Goal: Task Accomplishment & Management: Use online tool/utility

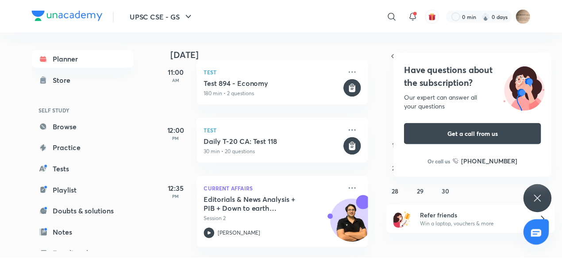
scroll to position [134, 0]
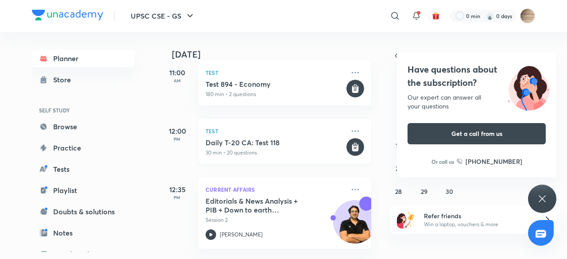
click at [232, 140] on h5 "Daily T-20 CA: Test 118" at bounding box center [274, 142] width 139 height 9
click at [352, 147] on icon at bounding box center [355, 148] width 7 height 8
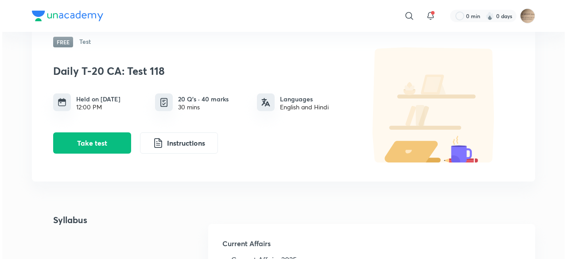
scroll to position [61, 0]
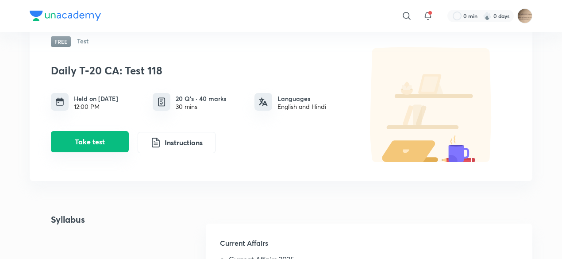
click at [95, 145] on button "Take test" at bounding box center [90, 141] width 78 height 21
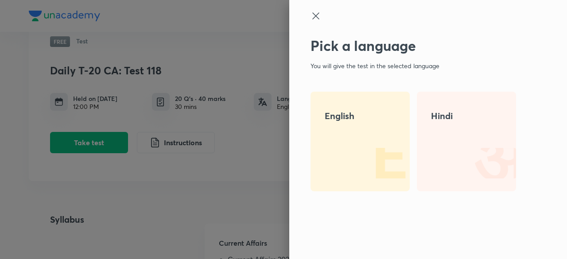
click at [340, 112] on h4 "English" at bounding box center [360, 115] width 71 height 13
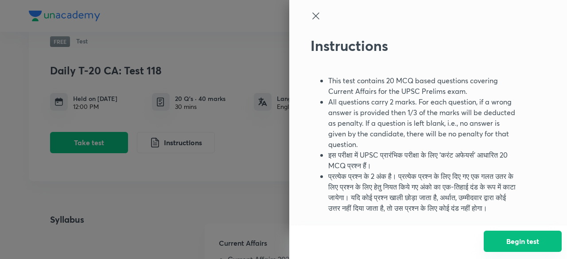
click at [521, 235] on button "Begin test" at bounding box center [522, 241] width 78 height 21
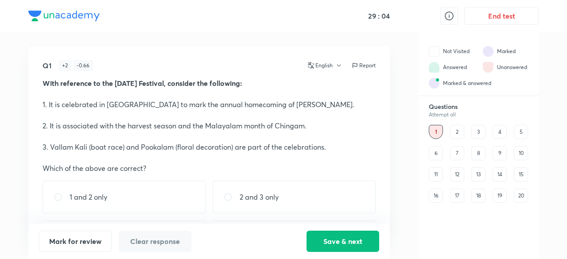
scroll to position [40, 0]
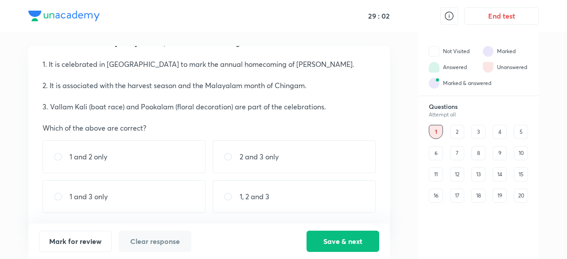
click at [82, 194] on p "1 and 3 only" at bounding box center [89, 196] width 38 height 11
radio input "true"
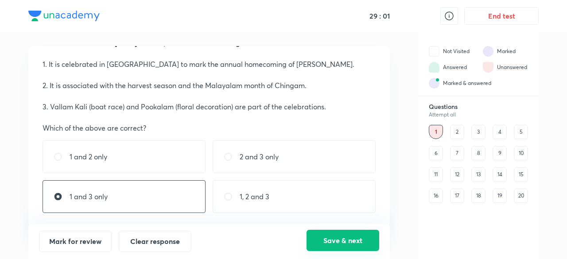
click at [346, 236] on button "Save & next" at bounding box center [342, 240] width 73 height 21
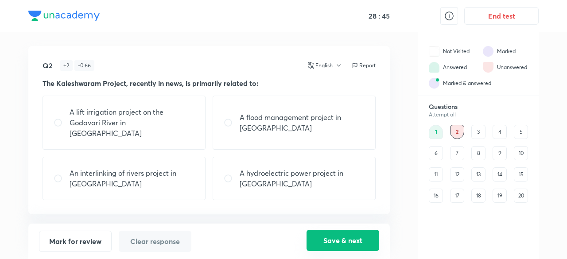
click at [331, 244] on button "Save & next" at bounding box center [342, 240] width 73 height 21
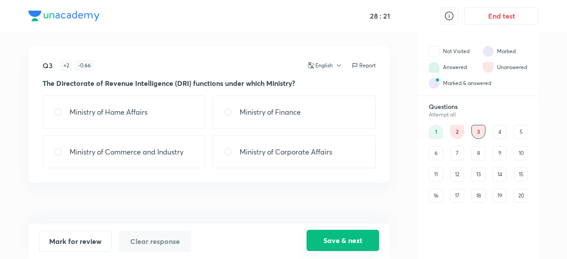
click at [326, 241] on button "Save & next" at bounding box center [342, 240] width 73 height 21
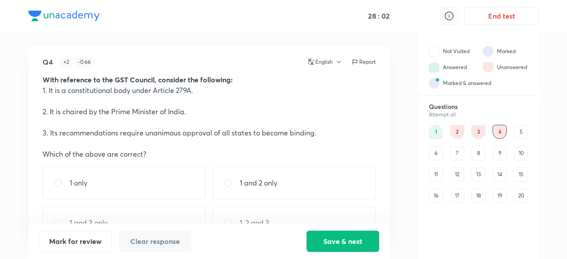
scroll to position [4, 0]
click at [105, 188] on div "1 only" at bounding box center [124, 182] width 163 height 33
radio input "true"
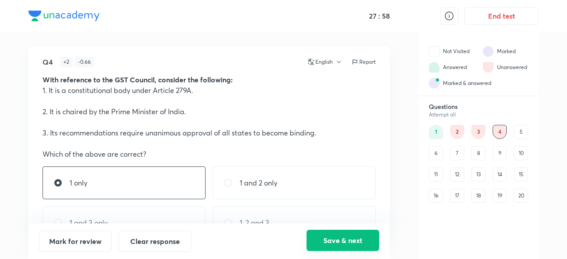
click at [329, 241] on button "Save & next" at bounding box center [342, 240] width 73 height 21
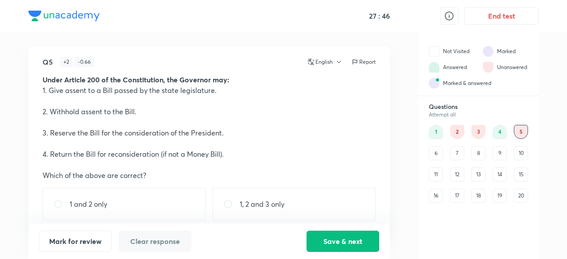
scroll to position [51, 0]
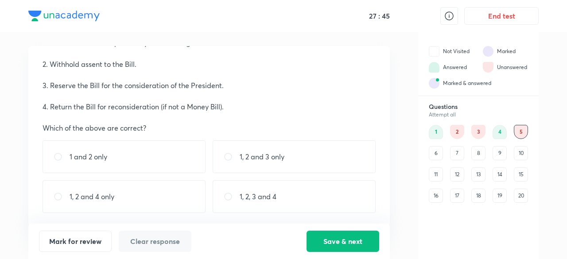
click at [255, 201] on p "1, 2, 3 and 4" at bounding box center [258, 196] width 37 height 11
radio input "true"
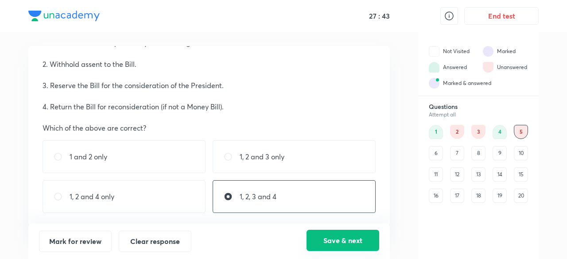
click at [320, 239] on button "Save & next" at bounding box center [342, 240] width 73 height 21
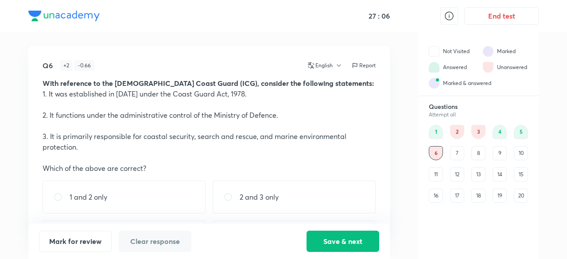
scroll to position [40, 0]
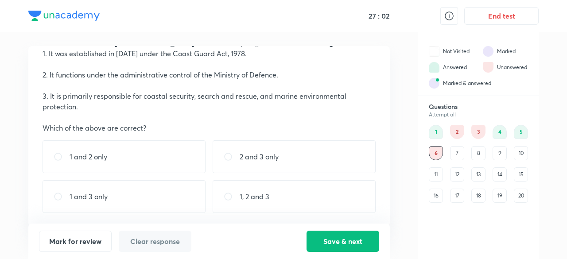
click at [248, 154] on p "2 and 3 only" at bounding box center [259, 156] width 39 height 11
radio input "true"
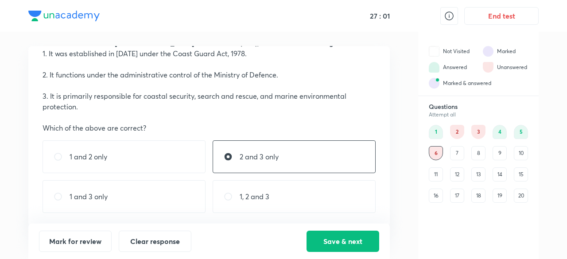
scroll to position [0, 0]
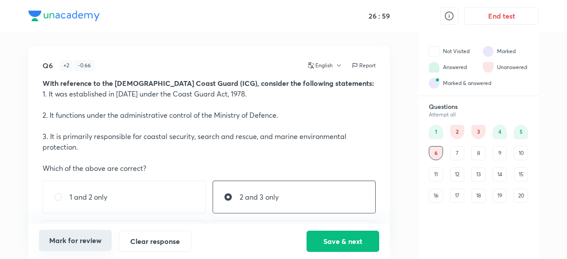
click at [75, 238] on button "Mark for review" at bounding box center [75, 240] width 73 height 21
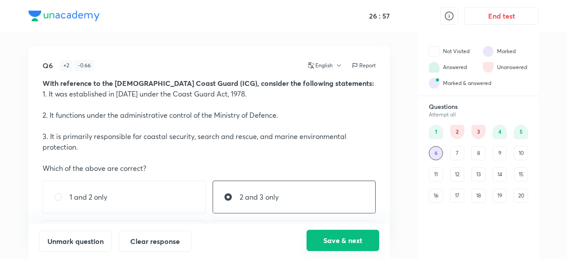
click at [326, 240] on button "Save & next" at bounding box center [342, 240] width 73 height 21
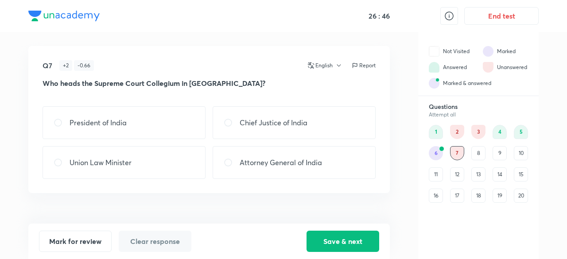
click at [281, 128] on p "Chief Justice of India" at bounding box center [274, 122] width 68 height 11
radio input "true"
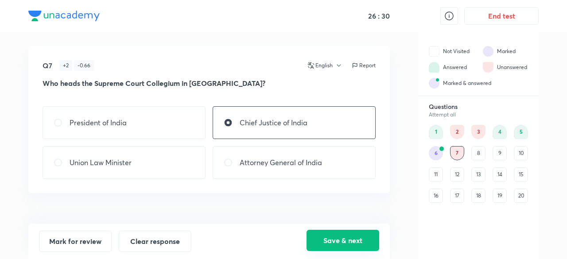
click at [336, 239] on button "Save & next" at bounding box center [342, 240] width 73 height 21
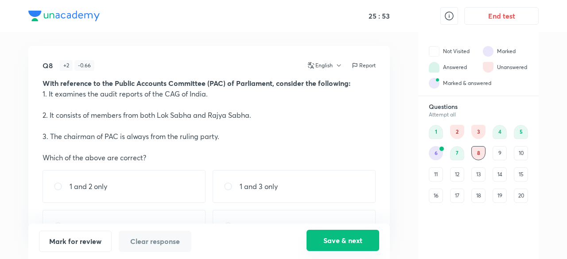
click at [346, 240] on button "Save & next" at bounding box center [342, 240] width 73 height 21
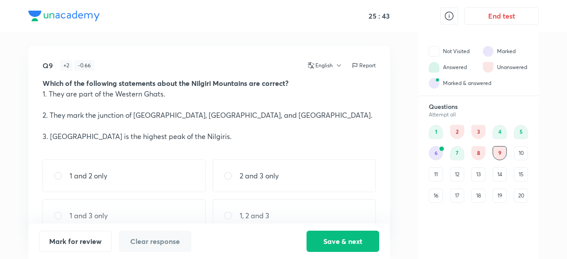
click at [260, 212] on p "1, 2 and 3" at bounding box center [255, 215] width 30 height 11
radio input "true"
click at [350, 240] on button "Save & next" at bounding box center [342, 240] width 73 height 21
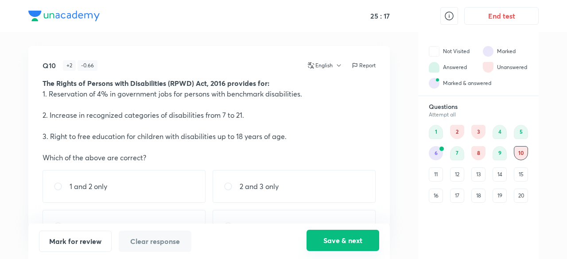
click at [350, 240] on button "Save & next" at bounding box center [342, 240] width 73 height 21
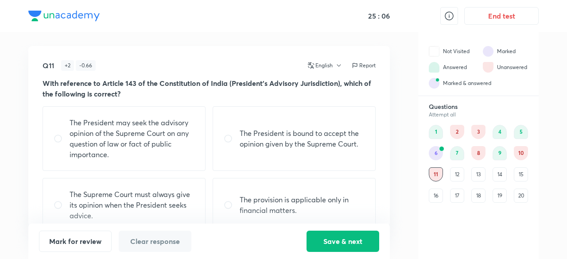
click at [158, 133] on p "The President may seek the advisory opinion of the Supreme Court on any questio…" at bounding box center [132, 138] width 125 height 43
radio input "true"
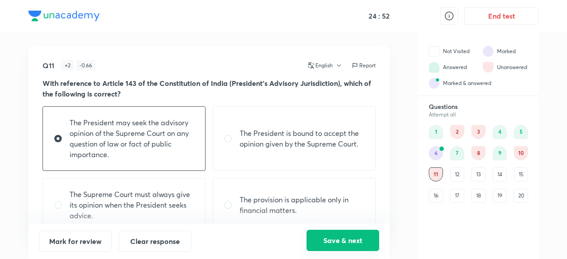
click at [336, 238] on button "Save & next" at bounding box center [342, 240] width 73 height 21
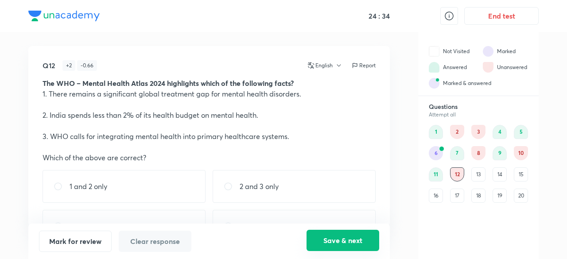
click at [336, 238] on button "Save & next" at bounding box center [342, 240] width 73 height 21
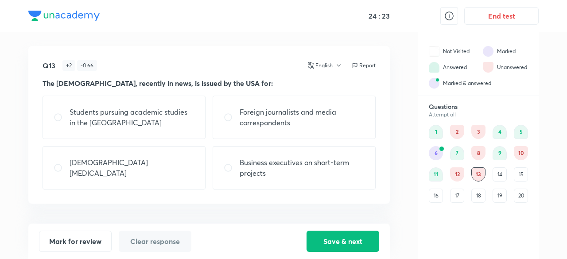
click at [178, 124] on p "Students pursuing academic studies in the [GEOGRAPHIC_DATA]" at bounding box center [132, 117] width 125 height 21
radio input "true"
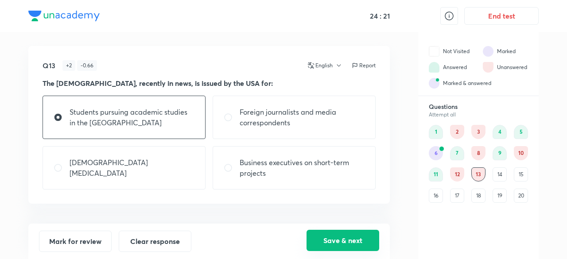
click at [345, 238] on button "Save & next" at bounding box center [342, 240] width 73 height 21
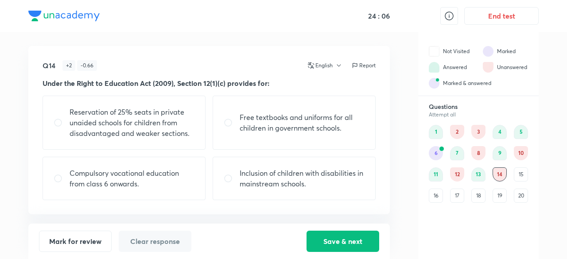
click at [142, 131] on p "Reservation of 25% seats in private unaided schools for children from disadvant…" at bounding box center [132, 123] width 125 height 32
radio input "true"
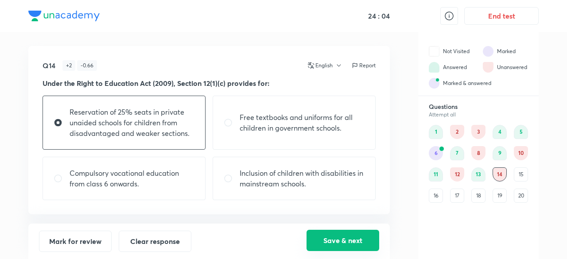
click at [322, 240] on button "Save & next" at bounding box center [342, 240] width 73 height 21
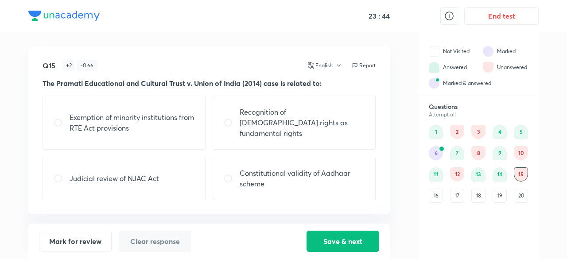
click at [127, 123] on p "Exemption of minority institutions from RTE Act provisions" at bounding box center [132, 122] width 125 height 21
radio input "true"
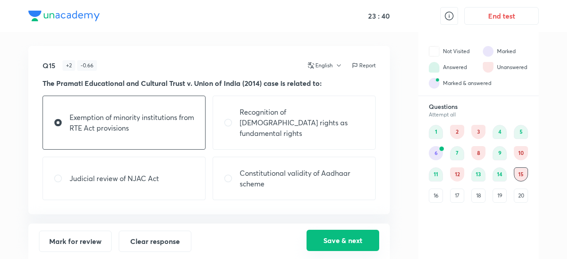
click at [335, 241] on button "Save & next" at bounding box center [342, 240] width 73 height 21
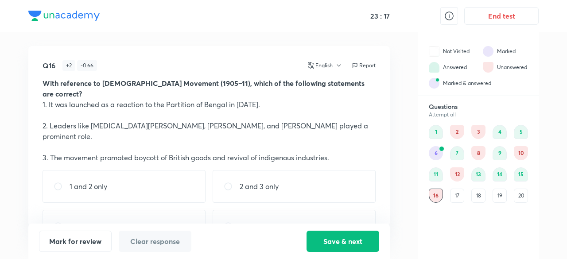
click at [259, 210] on div "1, 2 and 3" at bounding box center [294, 226] width 163 height 33
radio input "true"
click at [343, 238] on button "Save & next" at bounding box center [342, 240] width 73 height 21
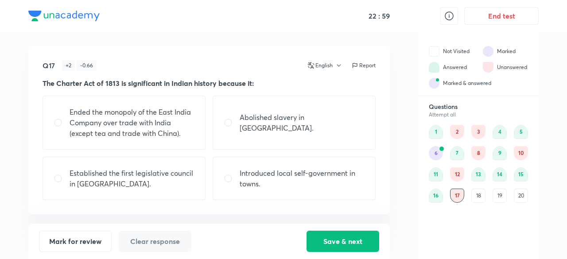
click at [167, 131] on p "Ended the monopoly of the East India Company over trade with India (except tea …" at bounding box center [132, 123] width 125 height 32
radio input "true"
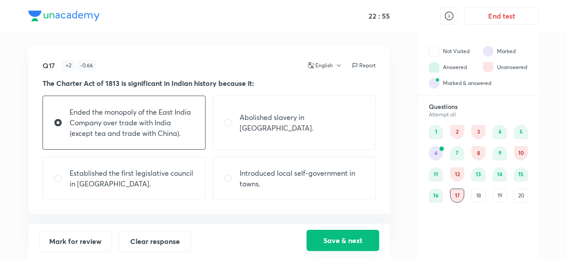
click at [336, 240] on button "Save & next" at bounding box center [342, 240] width 73 height 21
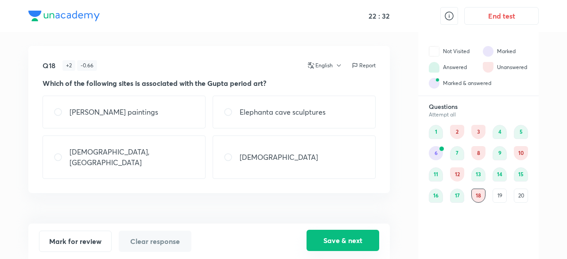
click at [344, 246] on button "Save & next" at bounding box center [342, 240] width 73 height 21
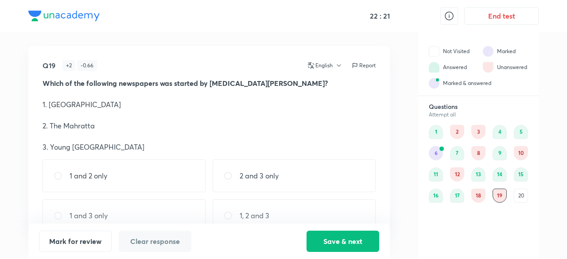
click at [105, 216] on p "1 and 3 only" at bounding box center [89, 215] width 38 height 11
radio input "true"
click at [344, 244] on button "Save & next" at bounding box center [342, 240] width 73 height 21
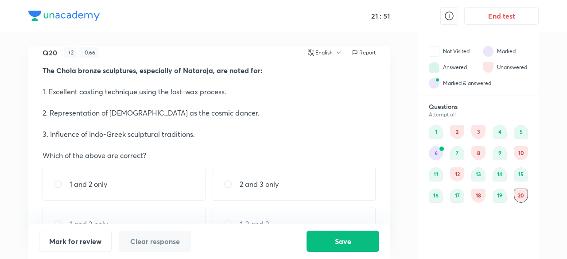
scroll to position [40, 0]
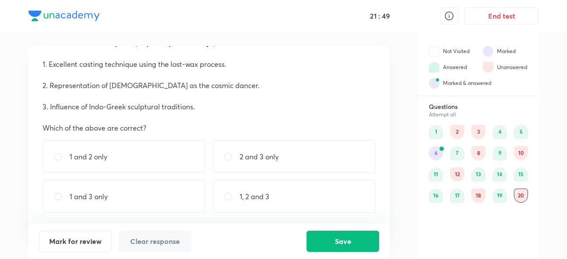
click at [247, 195] on p "1, 2 and 3" at bounding box center [255, 196] width 30 height 11
radio input "true"
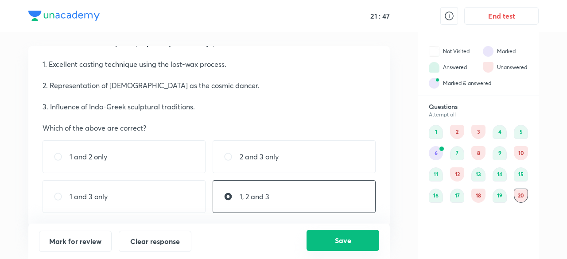
click at [337, 241] on button "Save" at bounding box center [342, 240] width 73 height 21
click at [435, 153] on div "6" at bounding box center [436, 153] width 14 height 14
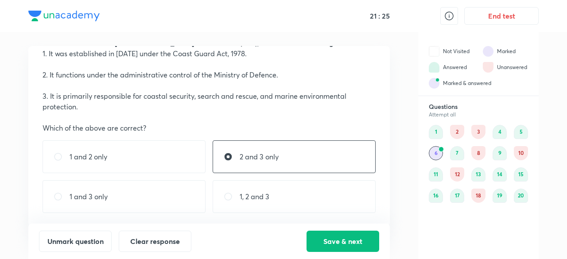
click at [243, 189] on div "1, 2 and 3" at bounding box center [294, 196] width 163 height 33
radio input "false"
radio input "true"
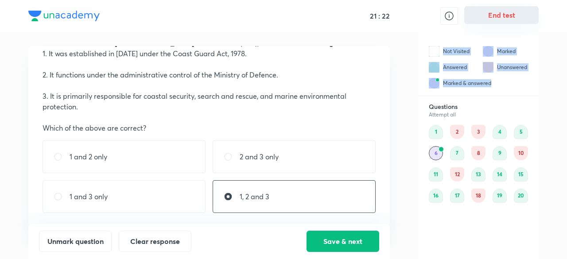
drag, startPoint x: 491, startPoint y: 80, endPoint x: 509, endPoint y: 15, distance: 67.7
click at [509, 15] on div "21 : 22 End test Q6 + 2 - 0.66 English Report With reference to the [DEMOGRAPHI…" at bounding box center [283, 129] width 567 height 259
click at [509, 15] on button "End test" at bounding box center [501, 15] width 74 height 18
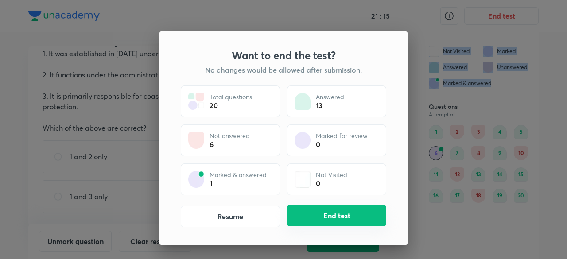
click at [330, 212] on button "End test" at bounding box center [336, 215] width 99 height 21
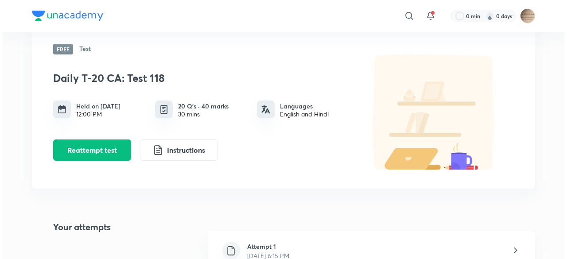
scroll to position [0, 0]
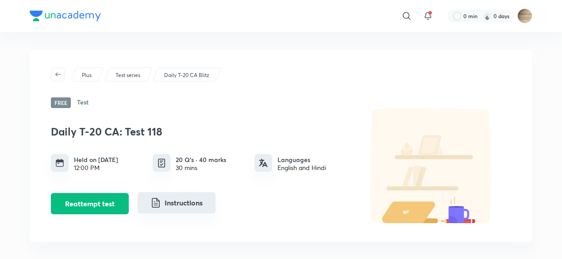
click at [164, 200] on button "Instructions" at bounding box center [177, 202] width 78 height 21
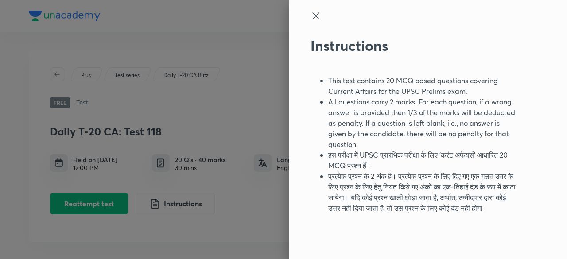
click at [133, 46] on div at bounding box center [283, 129] width 567 height 259
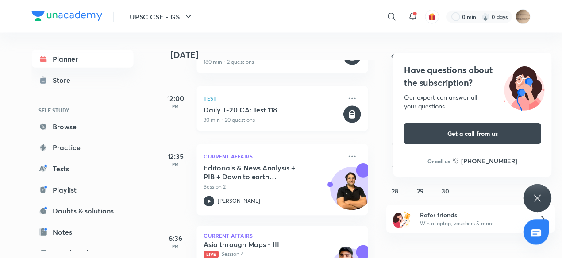
scroll to position [136, 0]
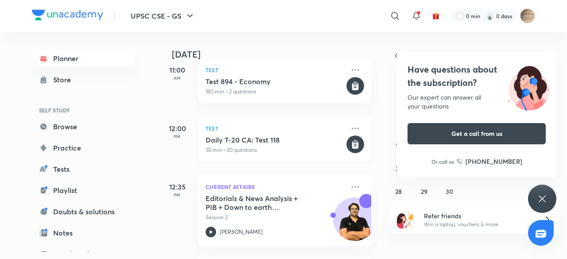
click at [272, 148] on p "30 min • 20 questions" at bounding box center [274, 150] width 139 height 8
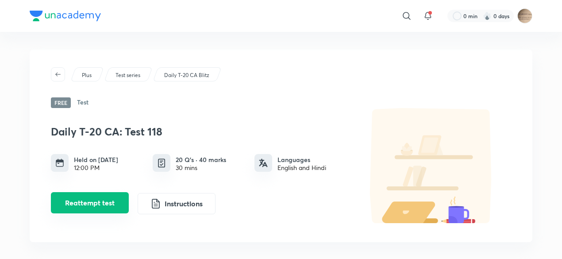
click at [95, 199] on button "Reattempt test" at bounding box center [90, 202] width 78 height 21
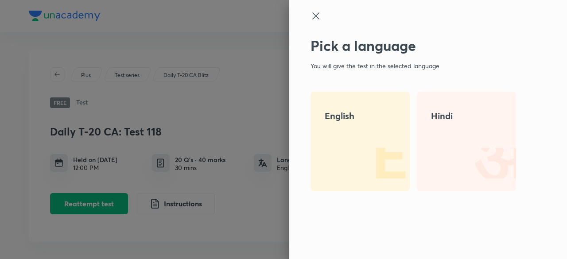
click at [312, 16] on icon at bounding box center [315, 16] width 11 height 11
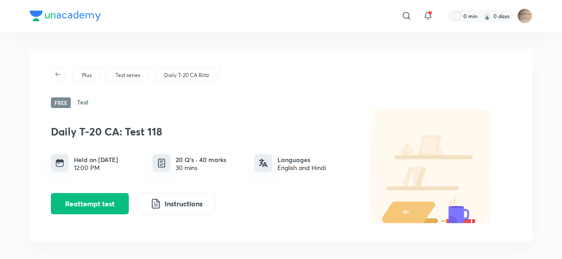
click at [81, 100] on h6 "Test" at bounding box center [83, 102] width 12 height 11
